Goal: Task Accomplishment & Management: Complete application form

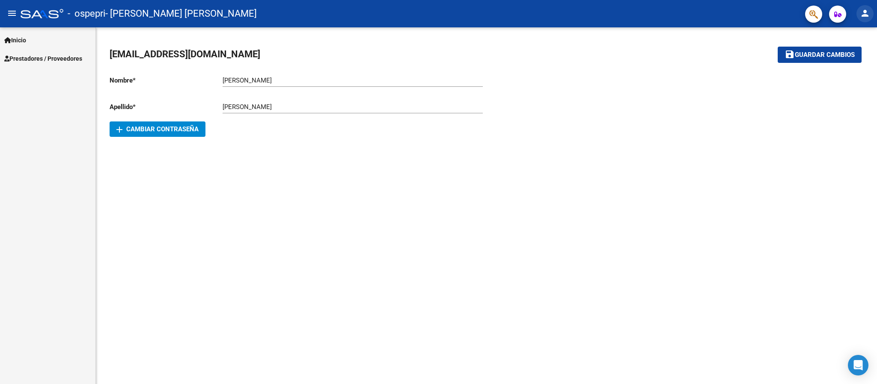
click at [867, 15] on mat-icon "person" at bounding box center [865, 13] width 10 height 10
click at [853, 57] on button "exit_to_app Salir" at bounding box center [848, 56] width 52 height 21
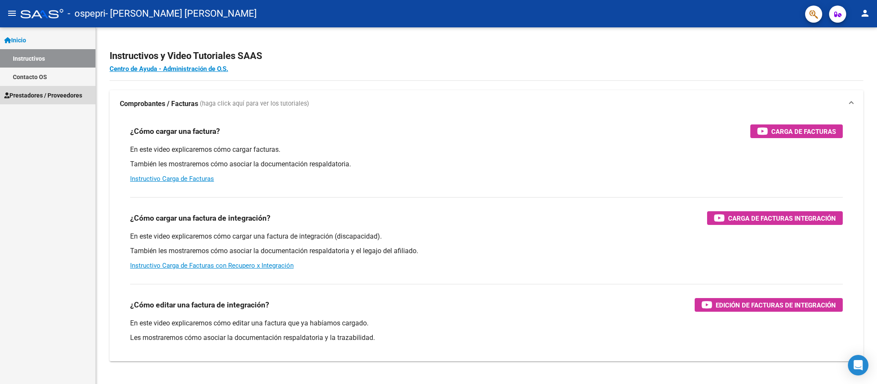
click at [71, 97] on span "Prestadores / Proveedores" at bounding box center [43, 95] width 78 height 9
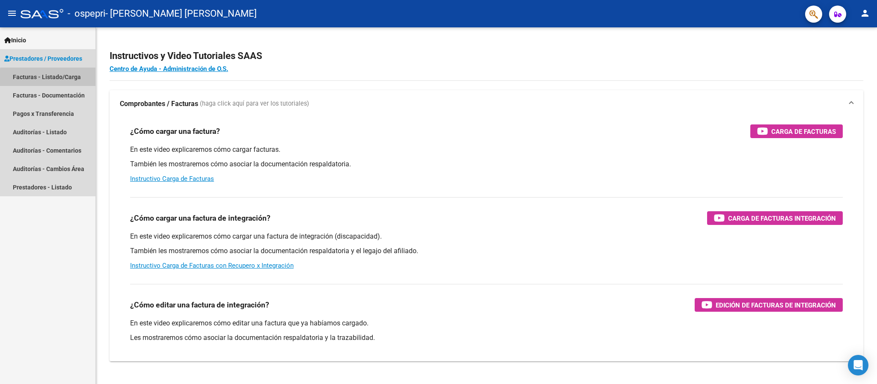
click at [70, 80] on link "Facturas - Listado/Carga" at bounding box center [47, 77] width 95 height 18
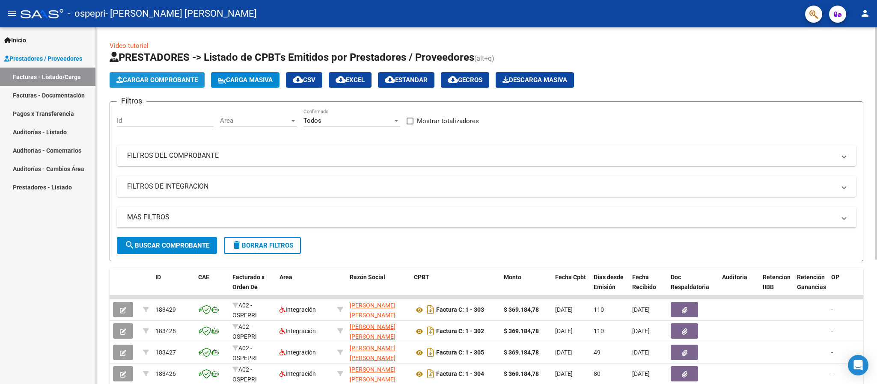
click at [166, 81] on span "Cargar Comprobante" at bounding box center [156, 80] width 81 height 8
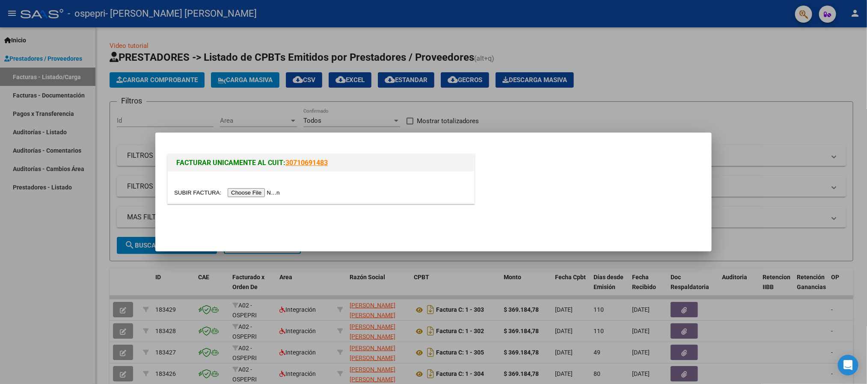
click at [249, 189] on input "file" at bounding box center [228, 192] width 108 height 9
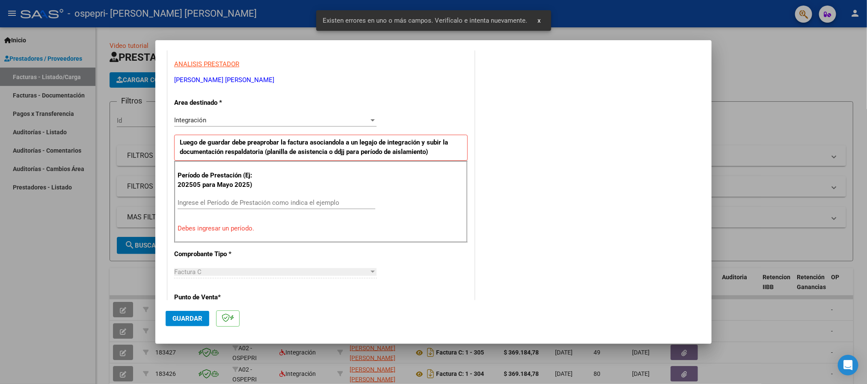
scroll to position [158, 0]
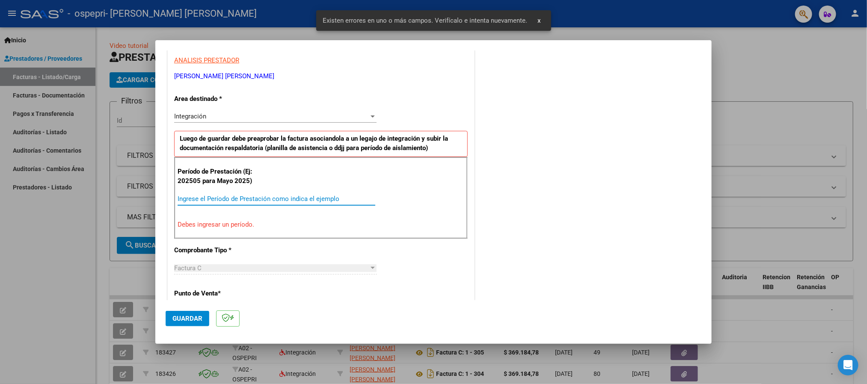
click at [212, 196] on input "Ingrese el Período de Prestación como indica el ejemplo" at bounding box center [277, 199] width 198 height 8
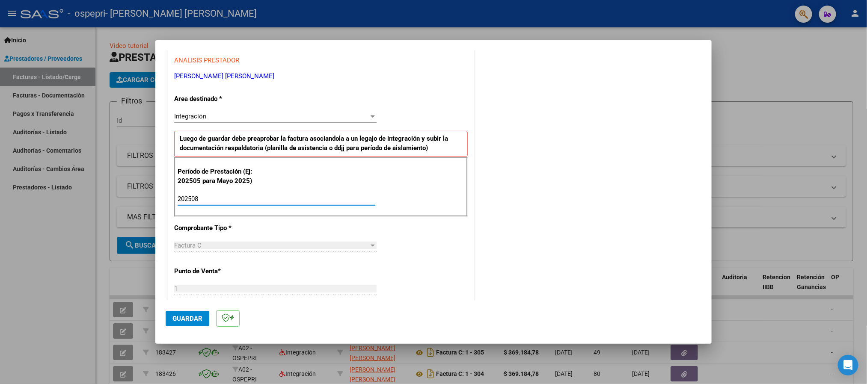
type input "202508"
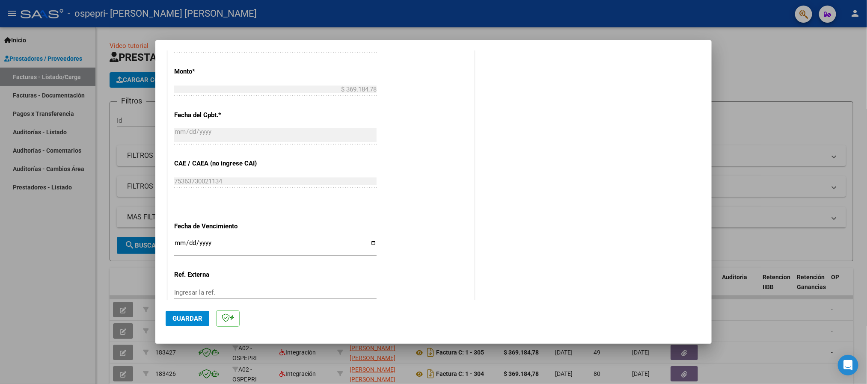
scroll to position [506, 0]
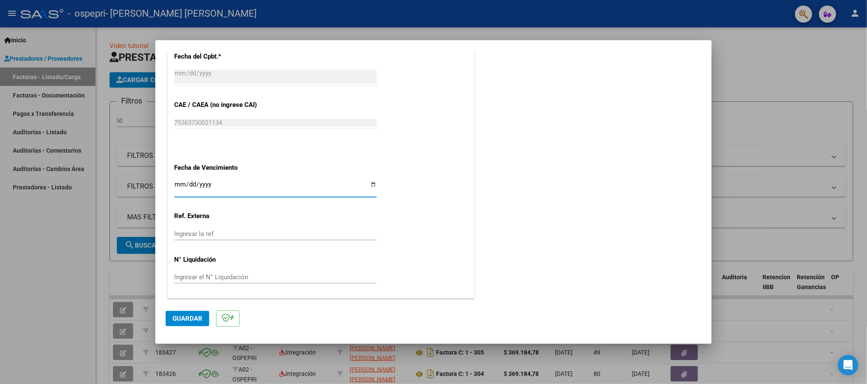
click at [179, 186] on input "Ingresar la fecha" at bounding box center [275, 188] width 203 height 14
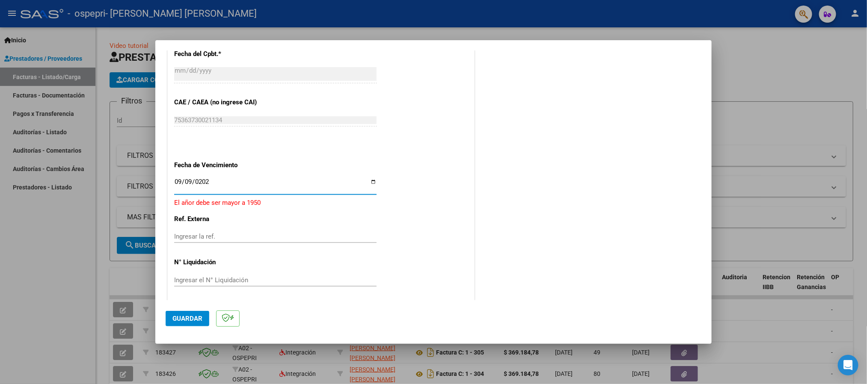
type input "[DATE]"
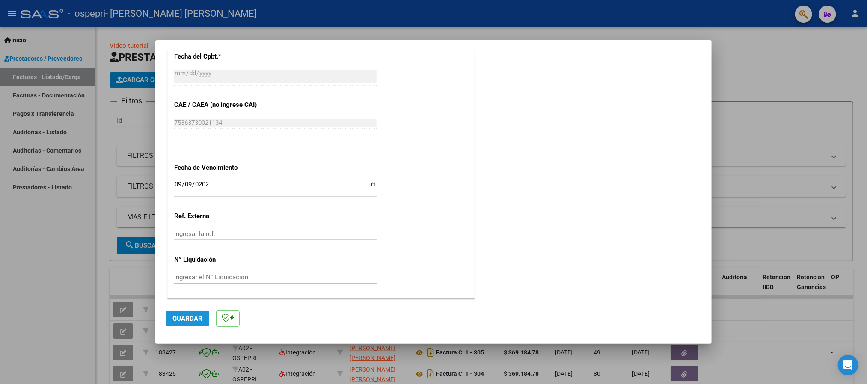
click at [195, 316] on span "Guardar" at bounding box center [188, 319] width 30 height 8
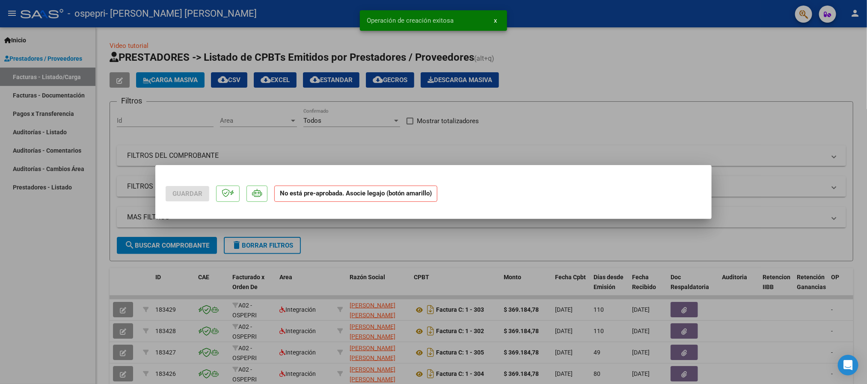
scroll to position [0, 0]
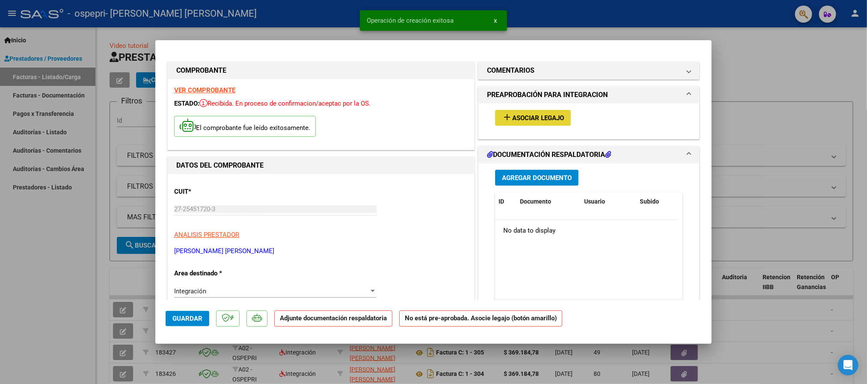
click at [516, 124] on button "add Asociar Legajo" at bounding box center [533, 118] width 76 height 16
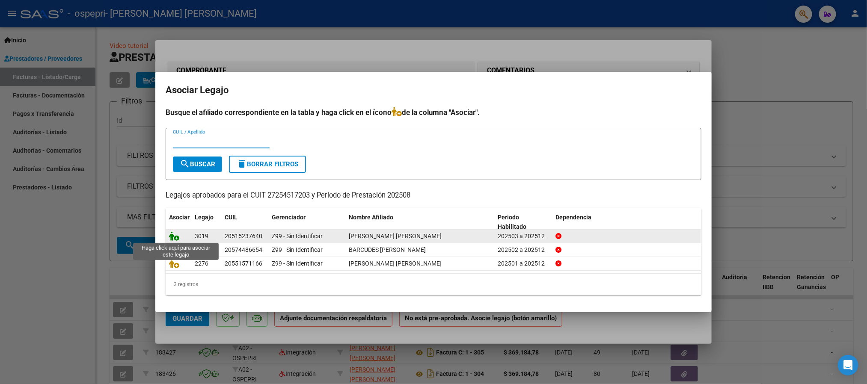
click at [175, 238] on icon at bounding box center [174, 236] width 10 height 9
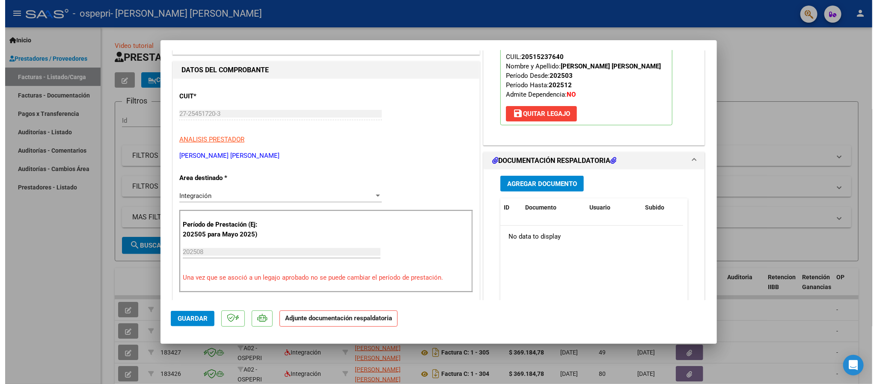
scroll to position [98, 0]
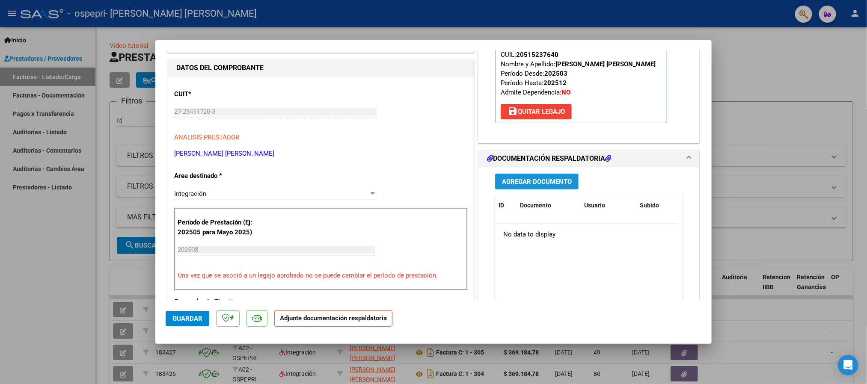
click at [532, 179] on span "Agregar Documento" at bounding box center [537, 182] width 70 height 8
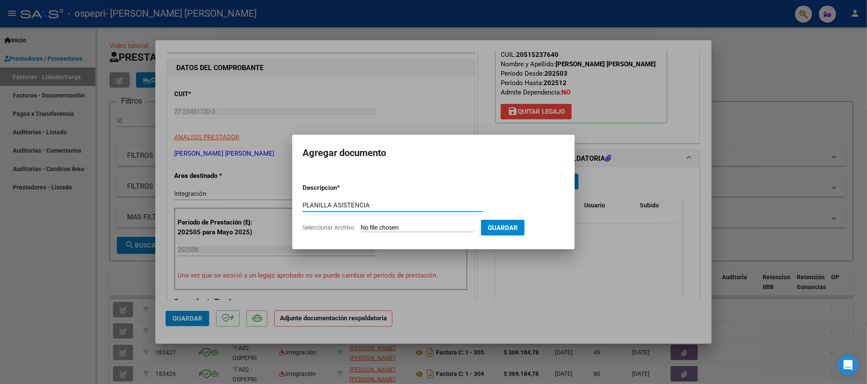
type input "PLANILLA ASISTENCIA"
click at [384, 235] on form "Descripcion * PLANILLA ASISTENCIA Escriba aquí una descripcion Seleccionar Arch…" at bounding box center [434, 208] width 262 height 63
click at [381, 232] on input "Seleccionar Archivo" at bounding box center [417, 228] width 113 height 8
type input "C:\fakepath\Мото соа [PHONE_NUMBER] - 538-0040 (1).pdf"
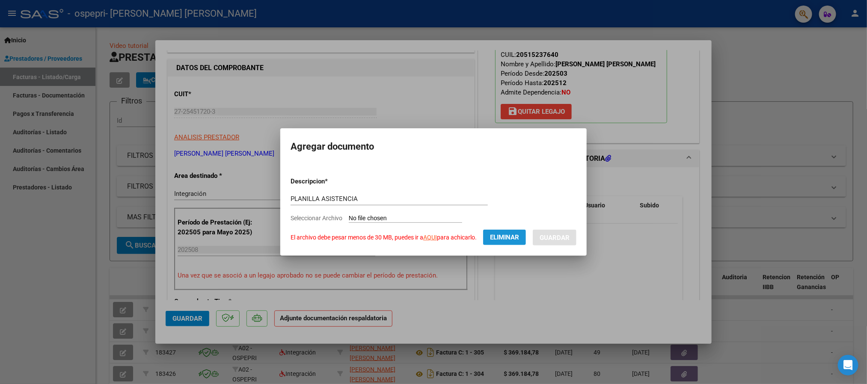
click at [486, 239] on button "Eliminar" at bounding box center [504, 237] width 43 height 15
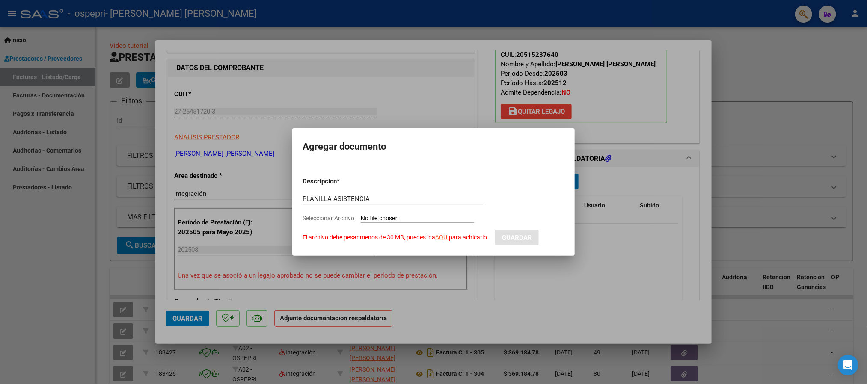
drag, startPoint x: 423, startPoint y: 211, endPoint x: 419, endPoint y: 217, distance: 7.1
click at [419, 217] on form "Descripcion * PLANILLA ASISTENCIA Escriba aquí una descripcion Seleccionar Arch…" at bounding box center [434, 207] width 262 height 75
click at [419, 217] on input "Seleccionar Archivo El archivo debe pesar menos de 30 MB, puedes ir a AQUI para…" at bounding box center [417, 219] width 113 height 8
type input "C:\fakepath\WhatsApp Image [DATE] 11.36.30.jpeg"
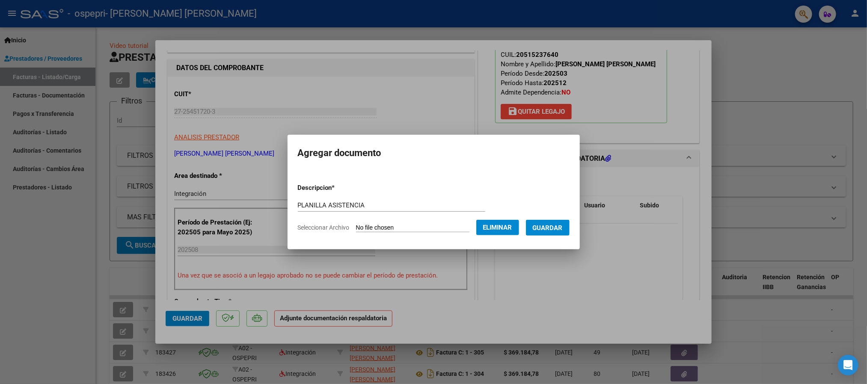
click at [370, 239] on form "Descripcion * PLANILLA ASISTENCIA Escriba aquí una descripcion Seleccionar Arch…" at bounding box center [434, 208] width 272 height 63
click at [511, 228] on span "Eliminar" at bounding box center [497, 228] width 29 height 8
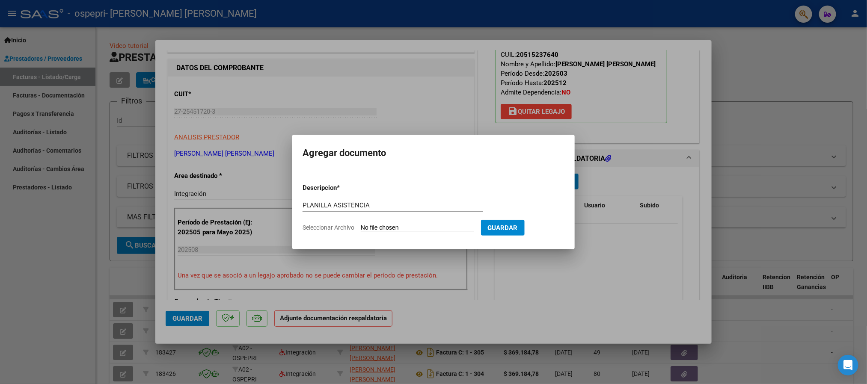
click at [423, 232] on input "Seleccionar Archivo" at bounding box center [417, 228] width 113 height 8
type input "C:\fakepath\WhatsApp Image [DATE] 15.46.44.jpeg"
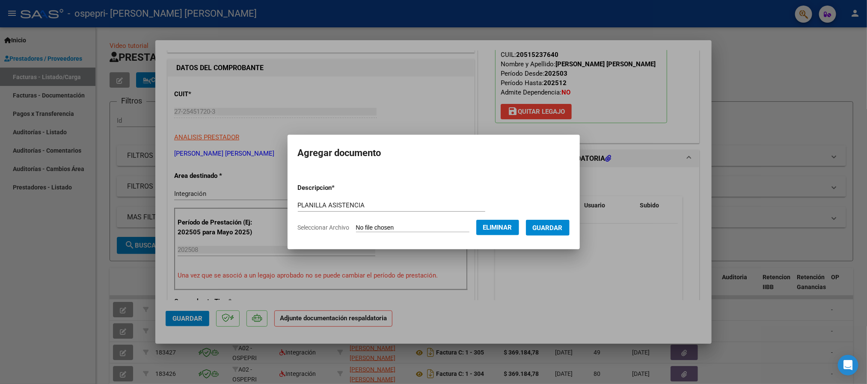
click at [554, 225] on span "Guardar" at bounding box center [548, 228] width 30 height 8
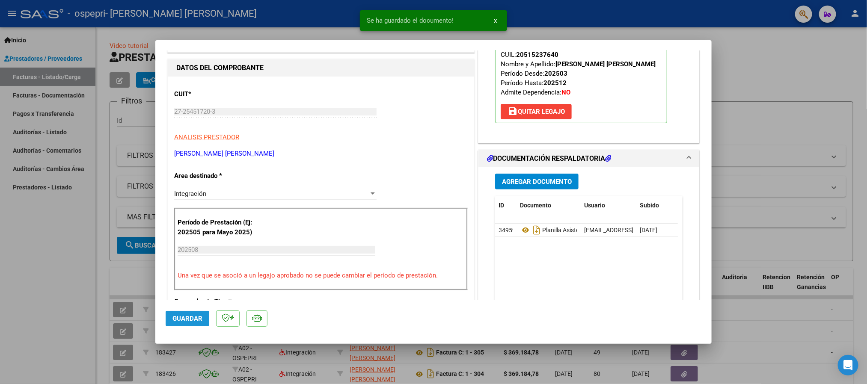
click at [187, 316] on span "Guardar" at bounding box center [188, 319] width 30 height 8
